Goal: Navigation & Orientation: Find specific page/section

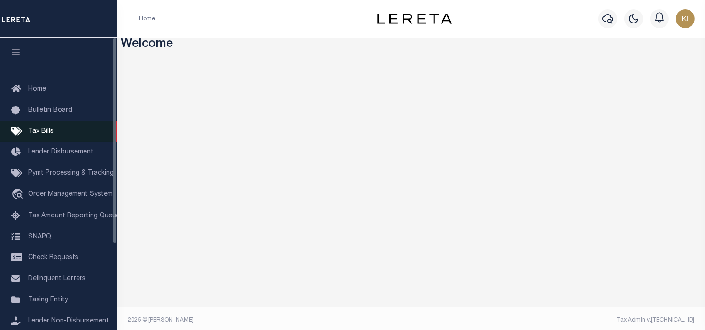
click at [34, 129] on span "Tax Bills" at bounding box center [40, 131] width 25 height 7
